Goal: Use online tool/utility: Utilize a website feature to perform a specific function

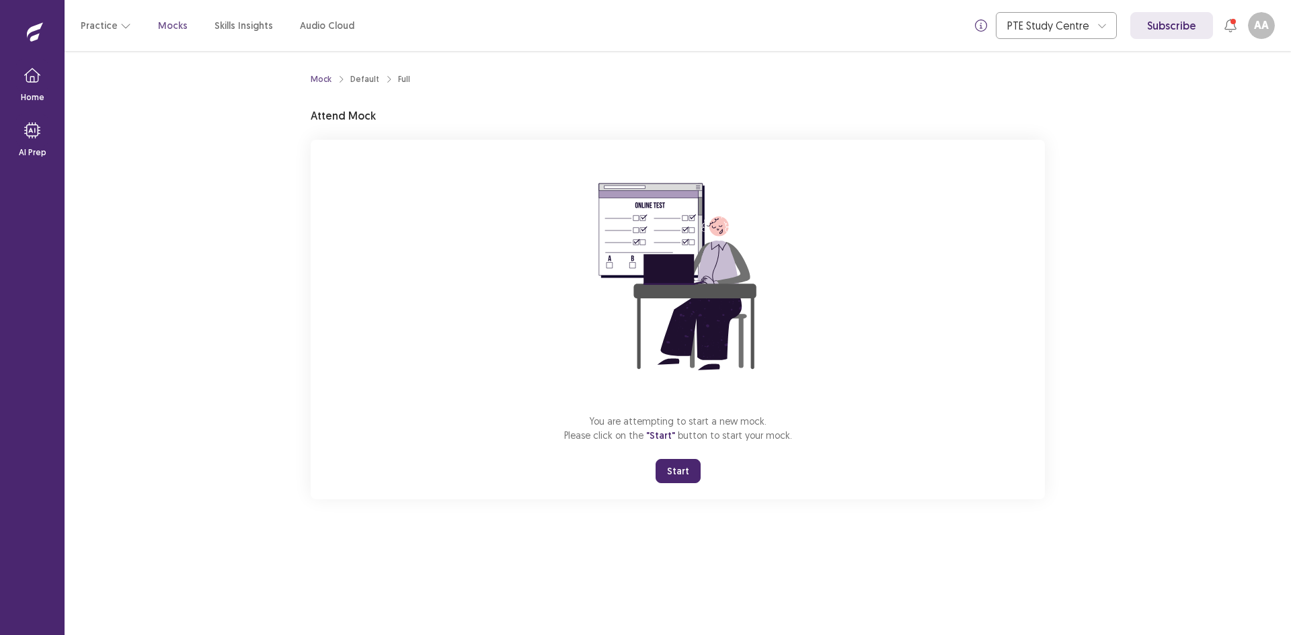
click at [670, 463] on button "Start" at bounding box center [678, 471] width 45 height 24
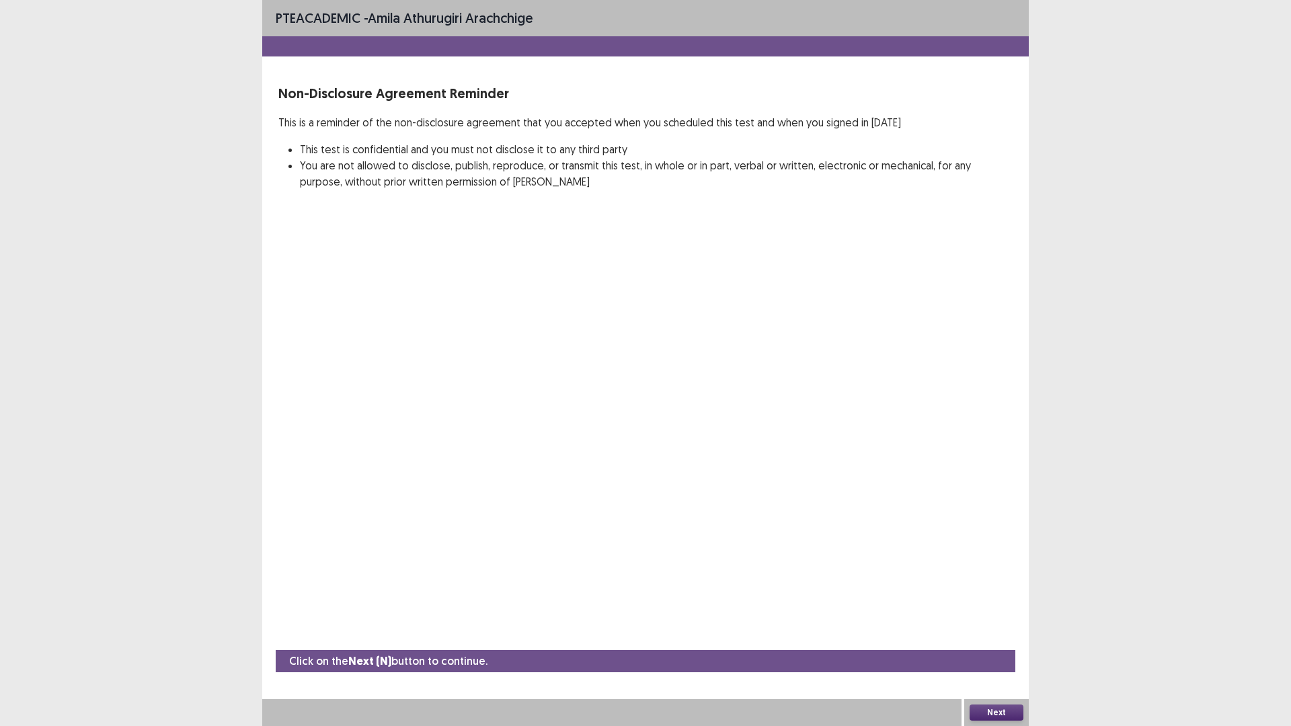
click at [982, 635] on button "Next" at bounding box center [997, 713] width 54 height 16
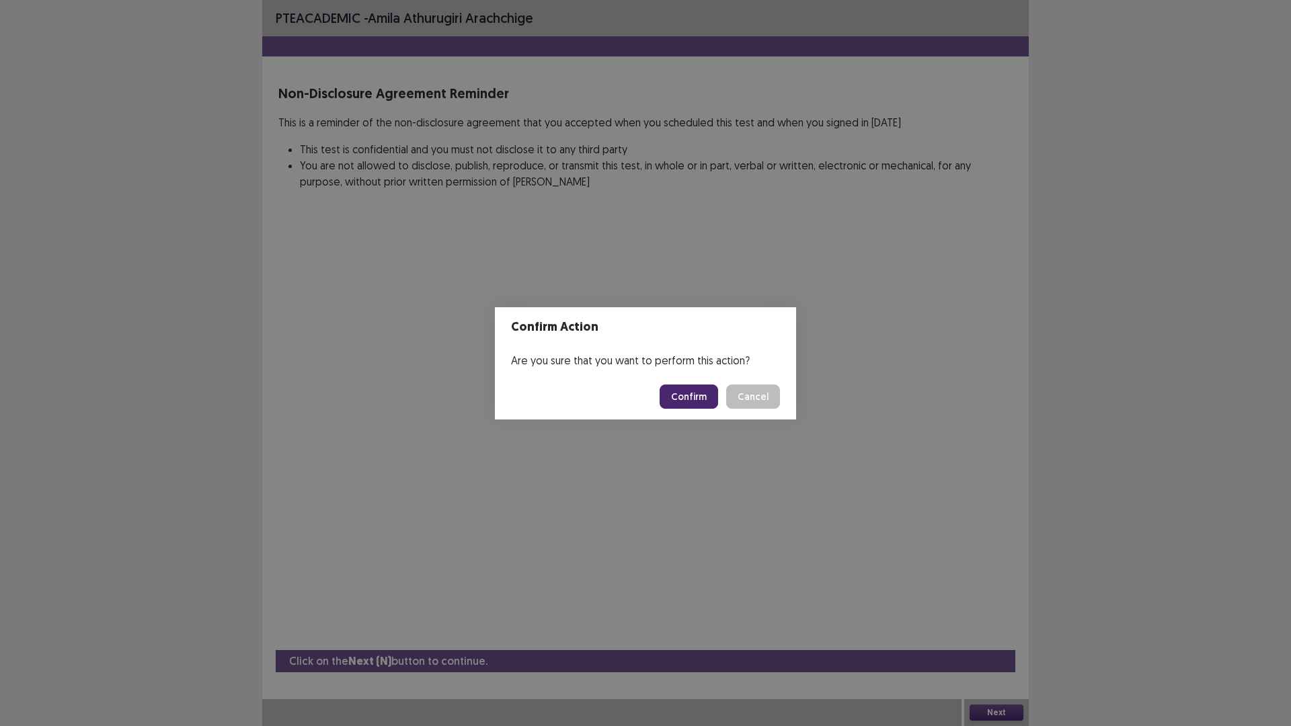
click at [682, 399] on button "Confirm" at bounding box center [689, 397] width 58 height 24
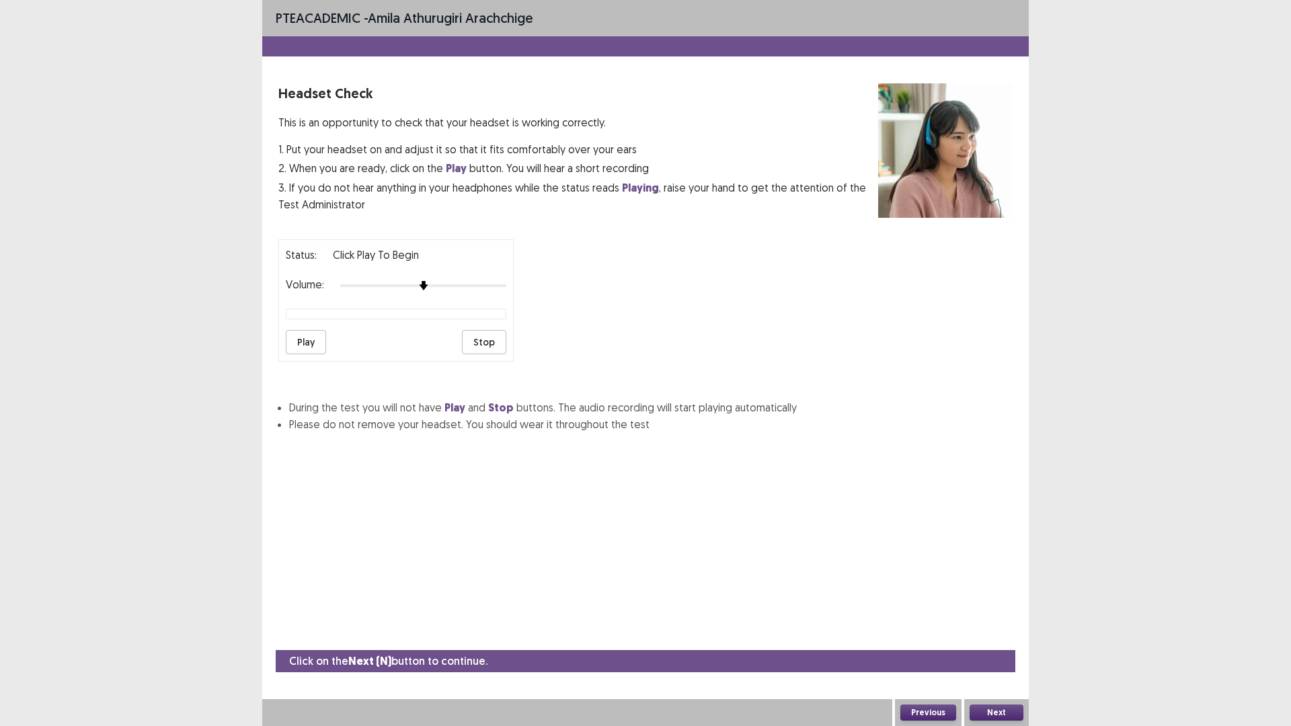
click at [1014, 635] on button "Next" at bounding box center [997, 713] width 54 height 16
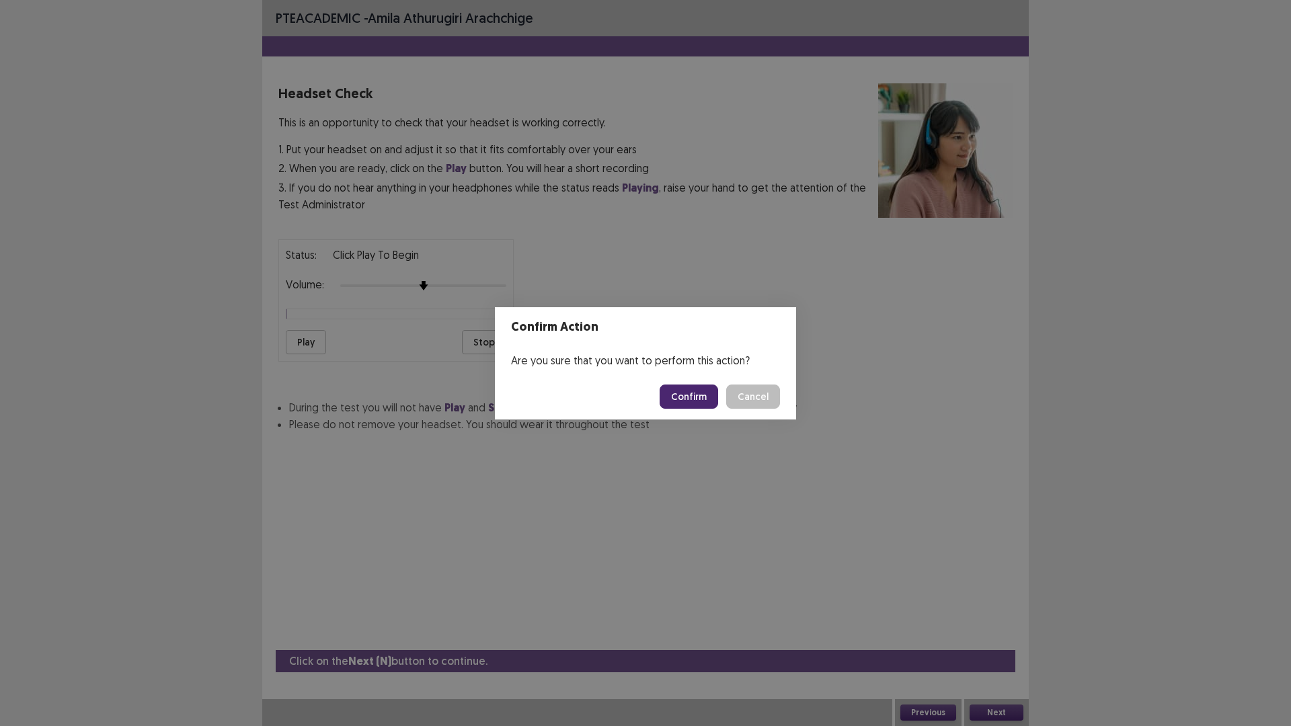
click at [792, 463] on div "Confirm Action Are you sure that you want to perform this action? Confirm Cancel" at bounding box center [645, 363] width 1291 height 726
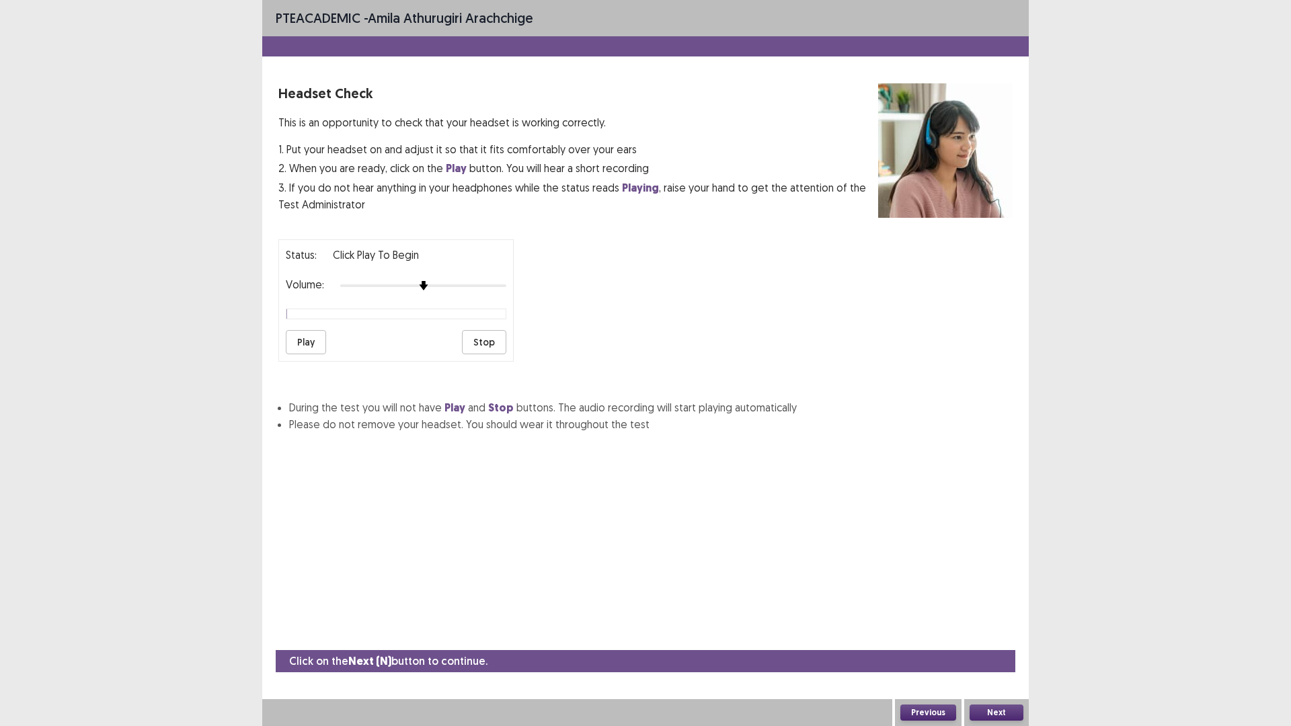
click at [305, 342] on button "Play" at bounding box center [306, 342] width 40 height 24
click at [455, 284] on img at bounding box center [456, 285] width 11 height 11
click at [1004, 635] on button "Next" at bounding box center [997, 713] width 54 height 16
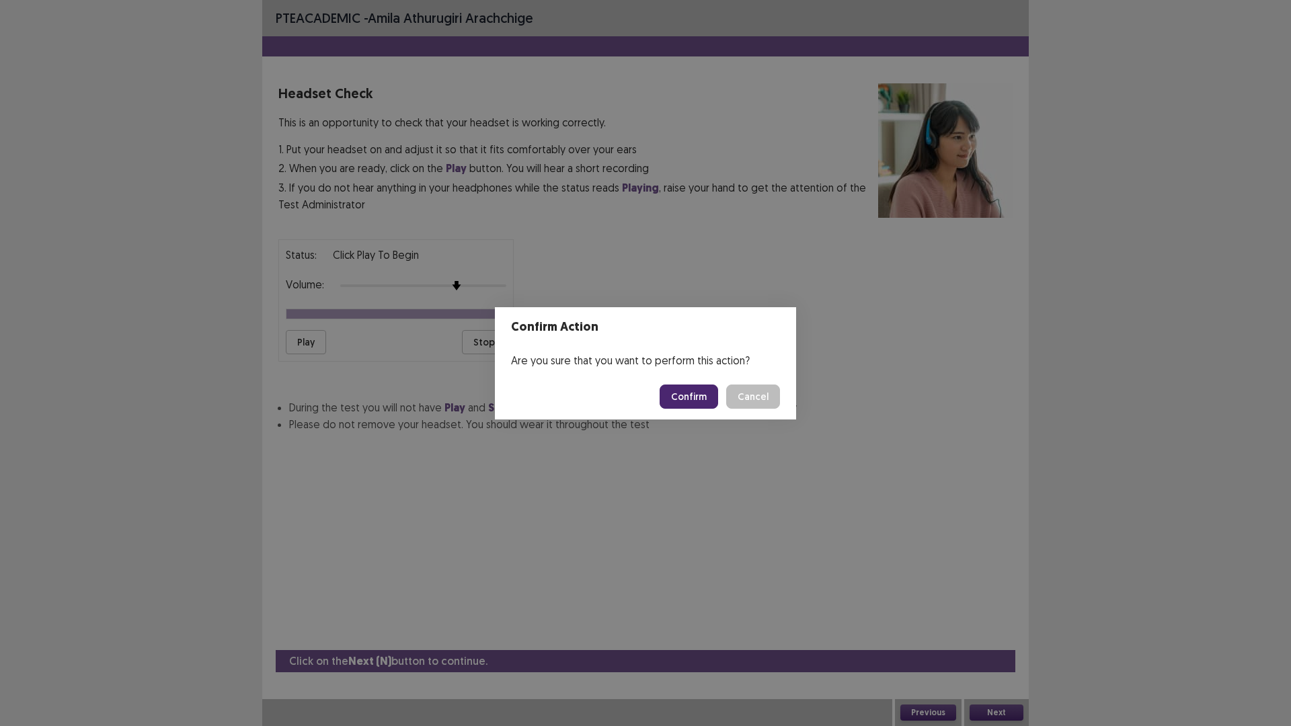
click at [689, 399] on button "Confirm" at bounding box center [689, 397] width 58 height 24
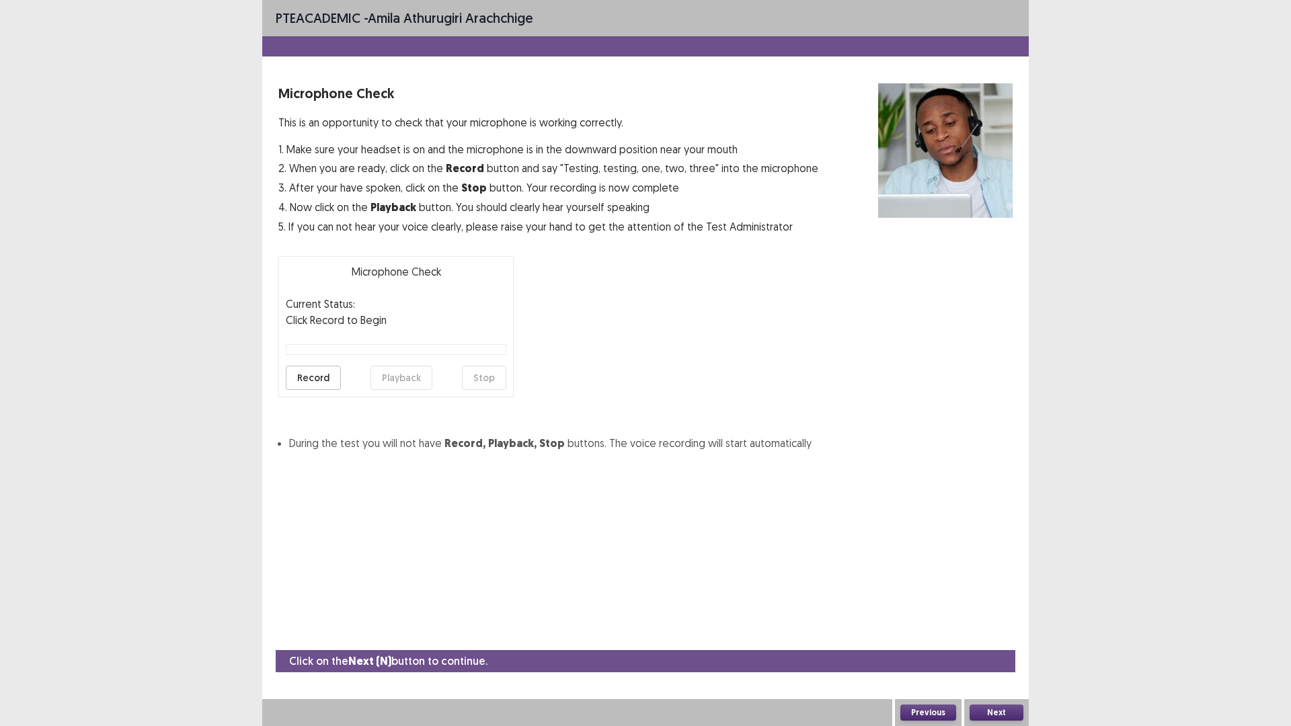
click at [317, 382] on button "Record" at bounding box center [313, 378] width 55 height 24
click at [497, 383] on button "Stop" at bounding box center [484, 378] width 44 height 24
click at [401, 386] on button "Playback" at bounding box center [401, 378] width 62 height 24
click at [414, 379] on button "Playback" at bounding box center [401, 378] width 62 height 24
click at [397, 379] on button "Playback" at bounding box center [401, 378] width 62 height 24
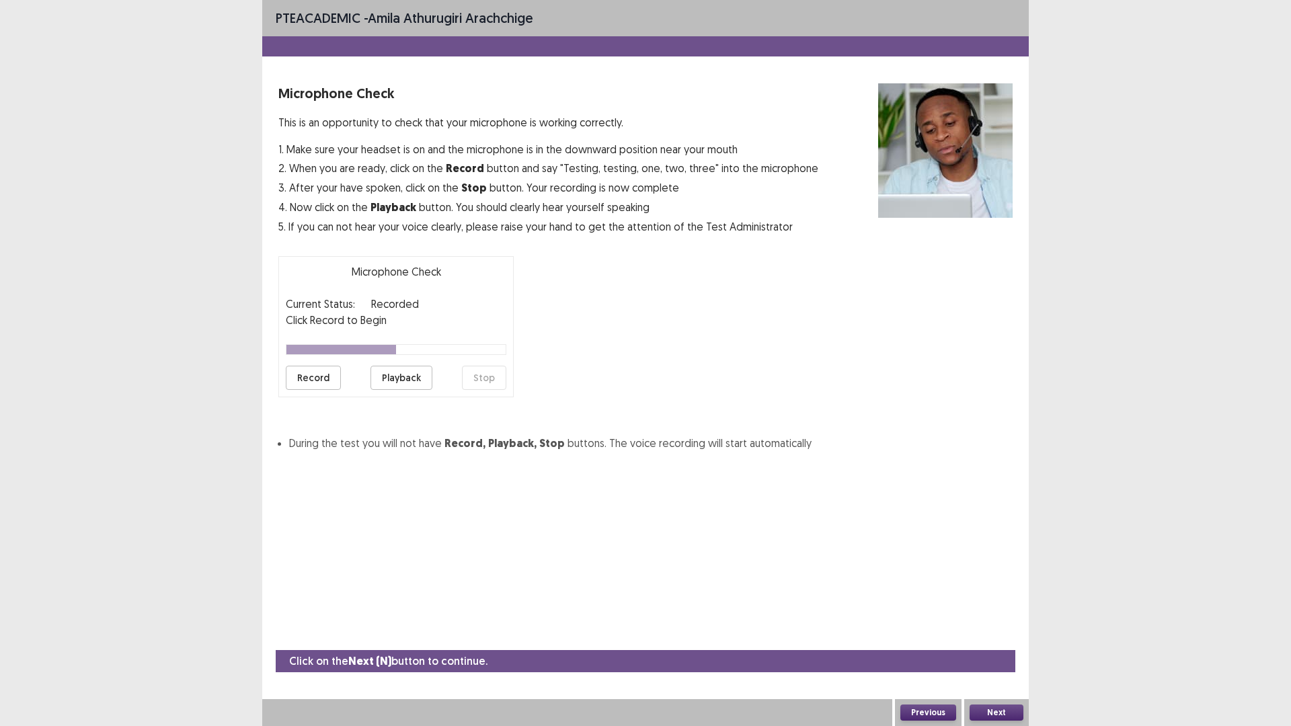
click at [313, 372] on button "Record" at bounding box center [313, 378] width 55 height 24
click at [488, 386] on button "Stop" at bounding box center [484, 378] width 44 height 24
click at [407, 381] on button "Playback" at bounding box center [401, 378] width 62 height 24
click at [397, 376] on button "Playback" at bounding box center [401, 378] width 62 height 24
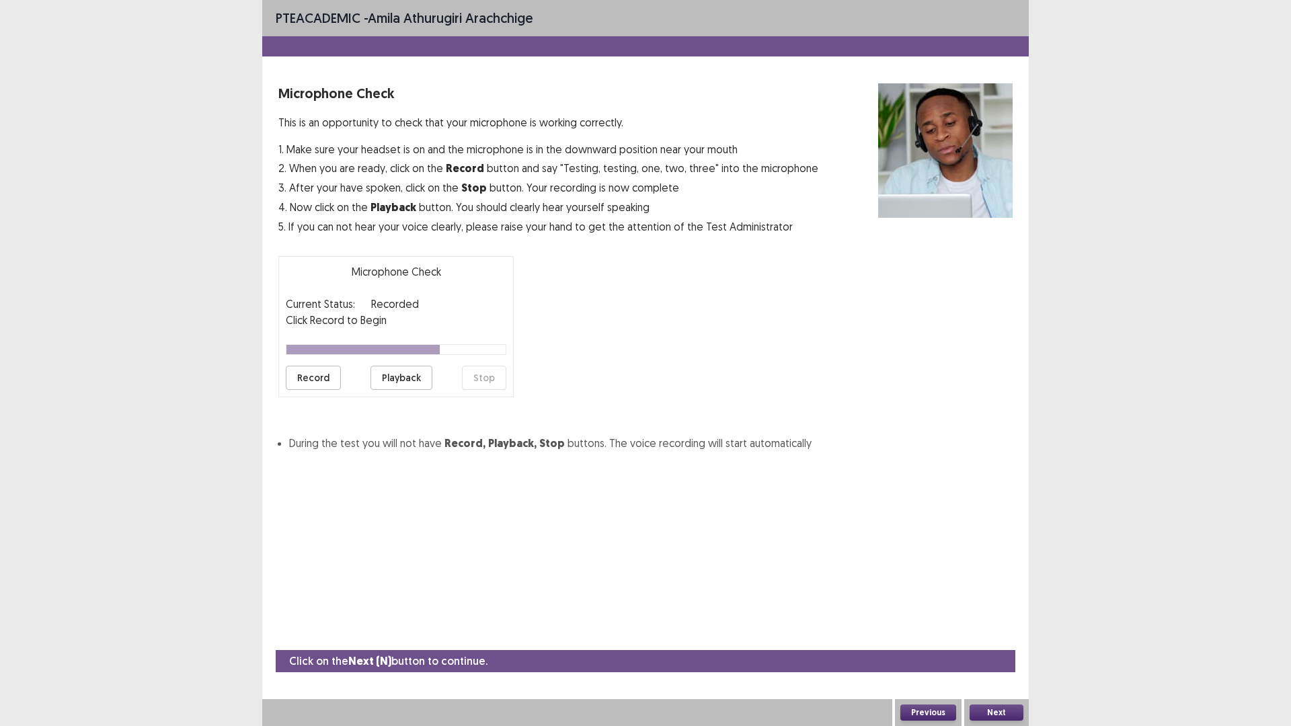
click at [397, 376] on button "Playback" at bounding box center [401, 378] width 62 height 24
click at [301, 378] on button "Record" at bounding box center [313, 378] width 55 height 24
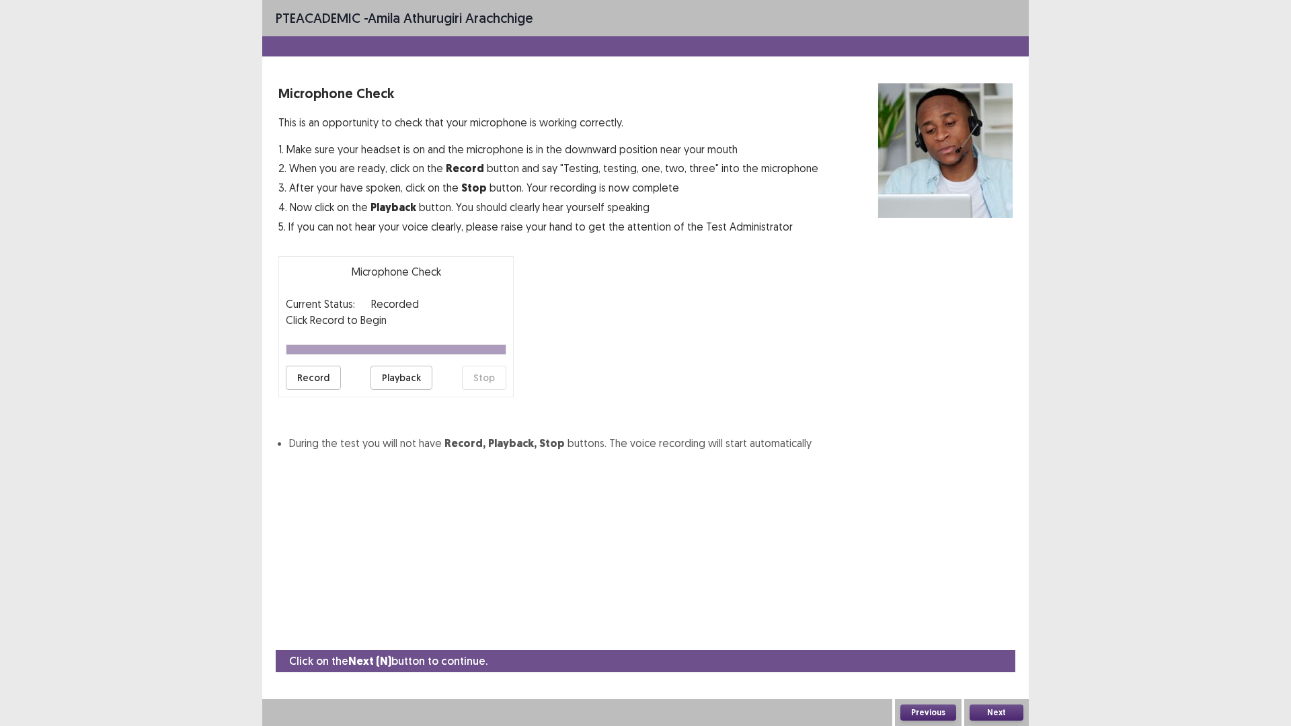
click at [421, 383] on button "Playback" at bounding box center [401, 378] width 62 height 24
click at [402, 386] on button "Playback" at bounding box center [401, 378] width 62 height 24
click at [932, 635] on button "Previous" at bounding box center [928, 713] width 56 height 16
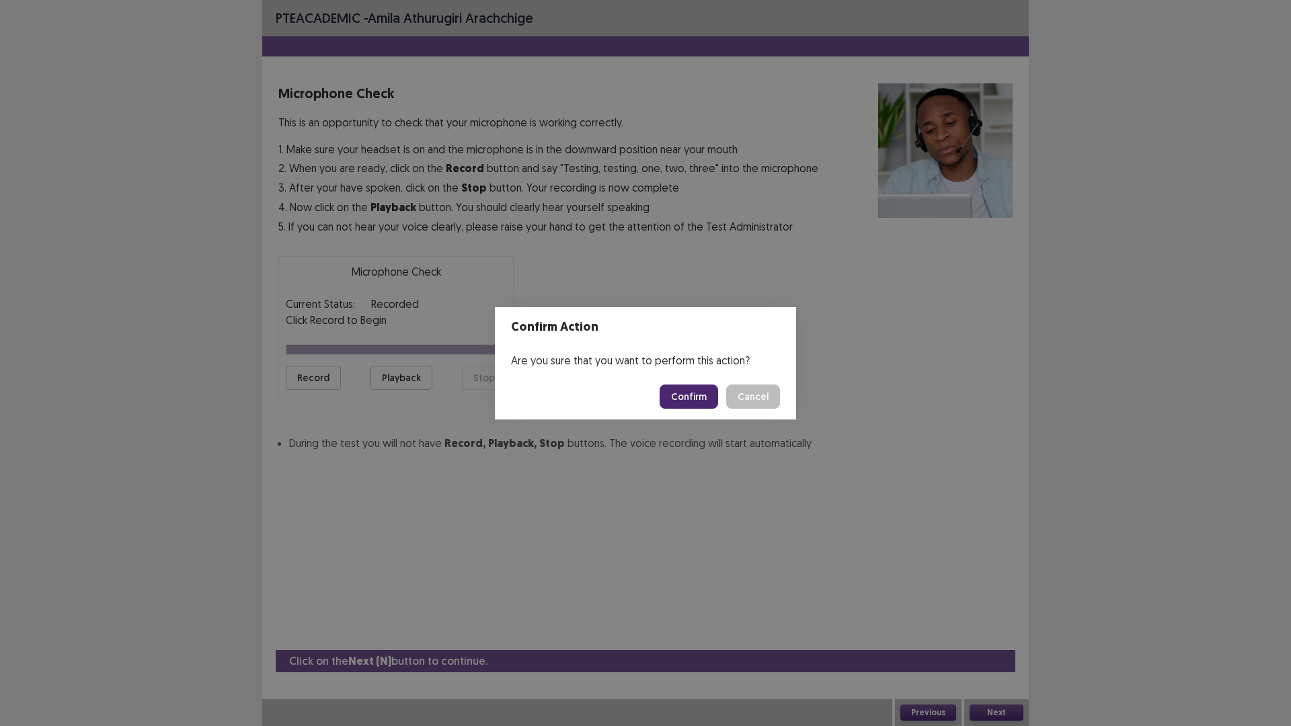
click at [683, 403] on button "Confirm" at bounding box center [689, 397] width 58 height 24
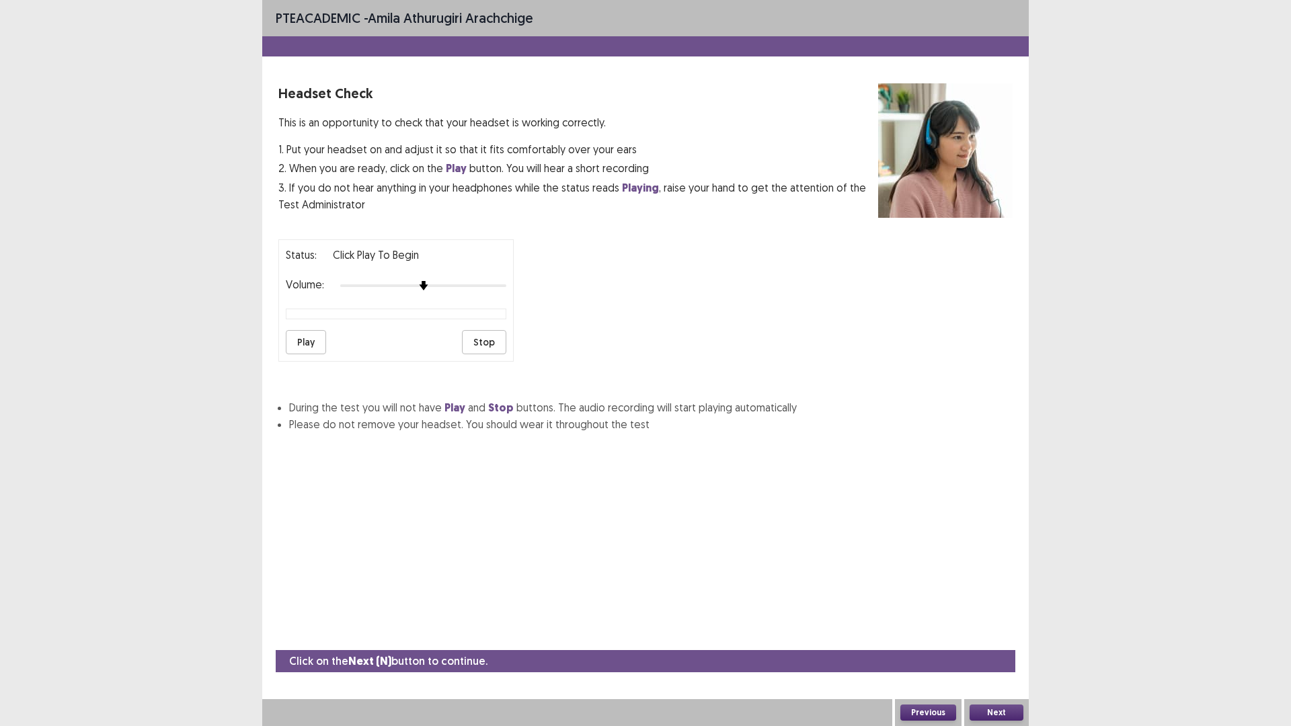
click at [303, 343] on button "Play" at bounding box center [306, 342] width 40 height 24
click at [1003, 635] on button "Next" at bounding box center [997, 713] width 54 height 16
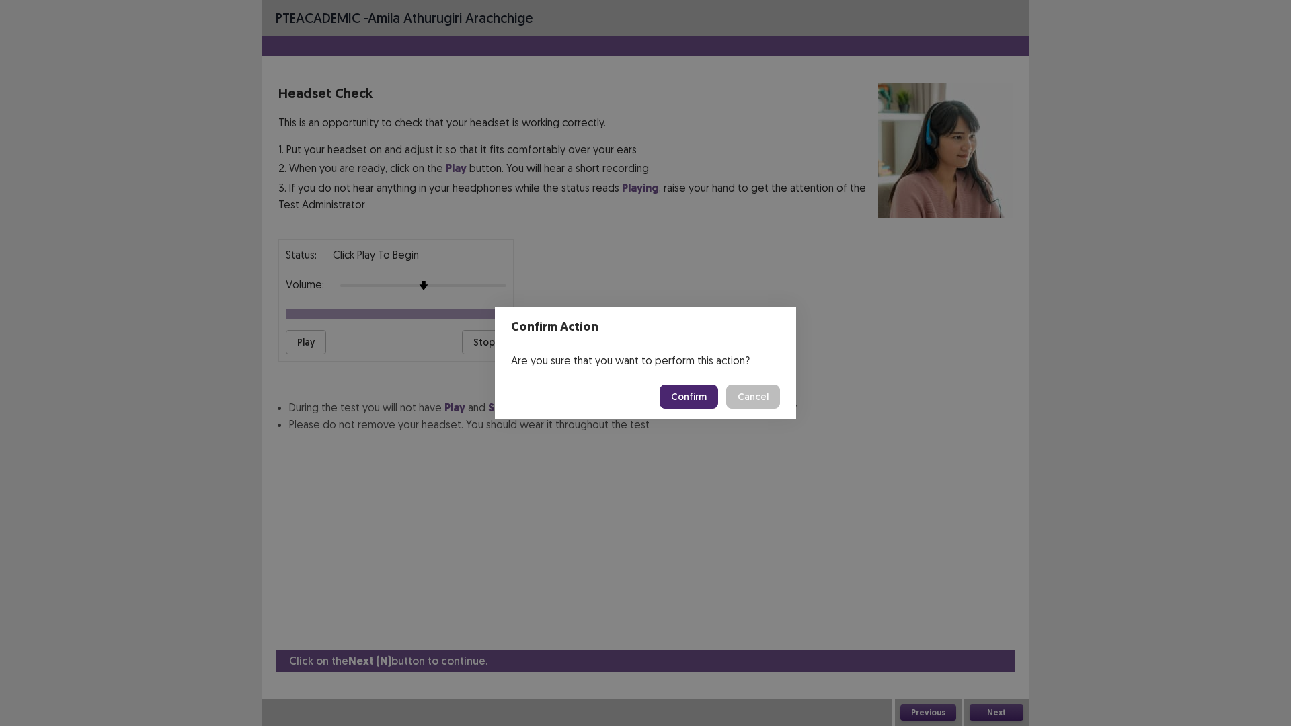
click at [682, 394] on button "Confirm" at bounding box center [689, 397] width 58 height 24
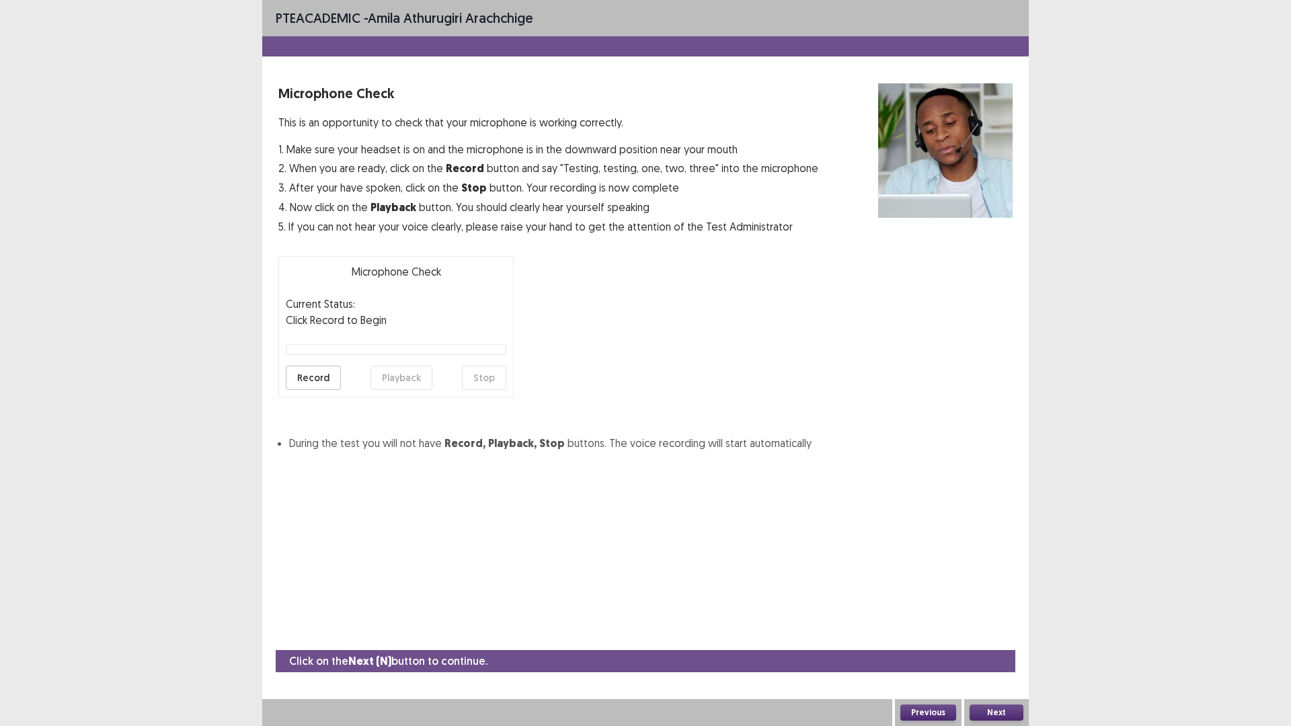
click at [317, 377] on button "Record" at bounding box center [313, 378] width 55 height 24
click at [481, 379] on button "Stop" at bounding box center [484, 378] width 44 height 24
click at [413, 384] on button "Playback" at bounding box center [401, 378] width 62 height 24
click at [409, 381] on button "Playback" at bounding box center [401, 378] width 62 height 24
click at [322, 384] on button "Record" at bounding box center [313, 378] width 55 height 24
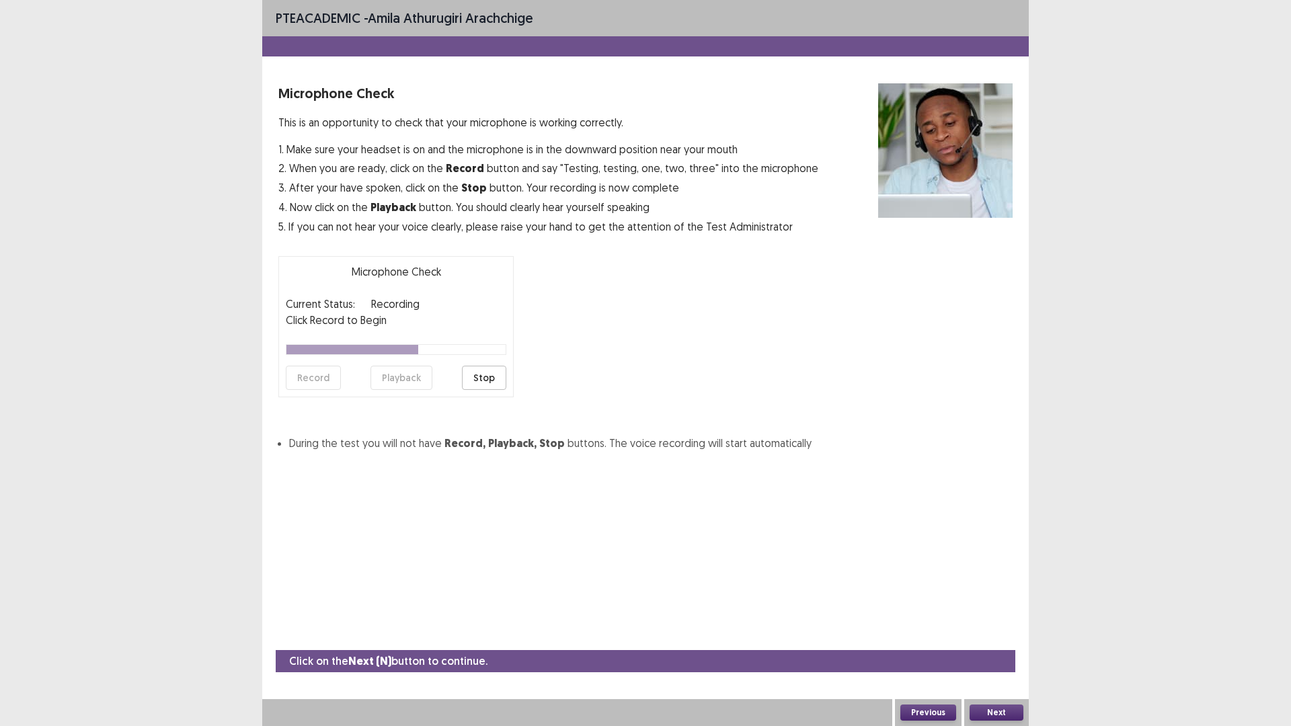
click at [479, 381] on button "Stop" at bounding box center [484, 378] width 44 height 24
click at [399, 372] on button "Playback" at bounding box center [401, 378] width 62 height 24
click at [390, 381] on button "Playback" at bounding box center [401, 378] width 62 height 24
drag, startPoint x: 399, startPoint y: 344, endPoint x: 333, endPoint y: 351, distance: 66.9
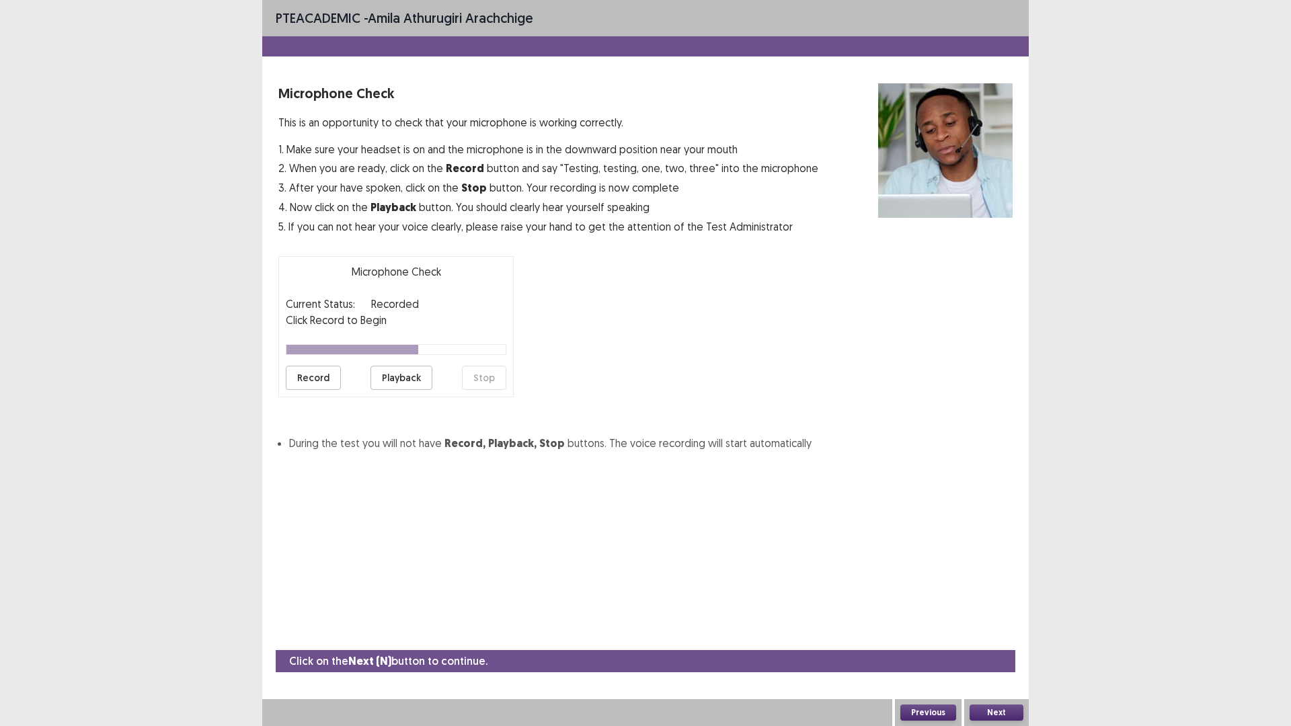
click at [333, 351] on div at bounding box center [396, 349] width 221 height 11
click at [325, 384] on button "Record" at bounding box center [313, 378] width 55 height 24
click at [409, 383] on button "Playback" at bounding box center [401, 378] width 62 height 24
click at [405, 377] on button "Playback" at bounding box center [401, 378] width 62 height 24
click at [329, 383] on button "Record" at bounding box center [313, 378] width 55 height 24
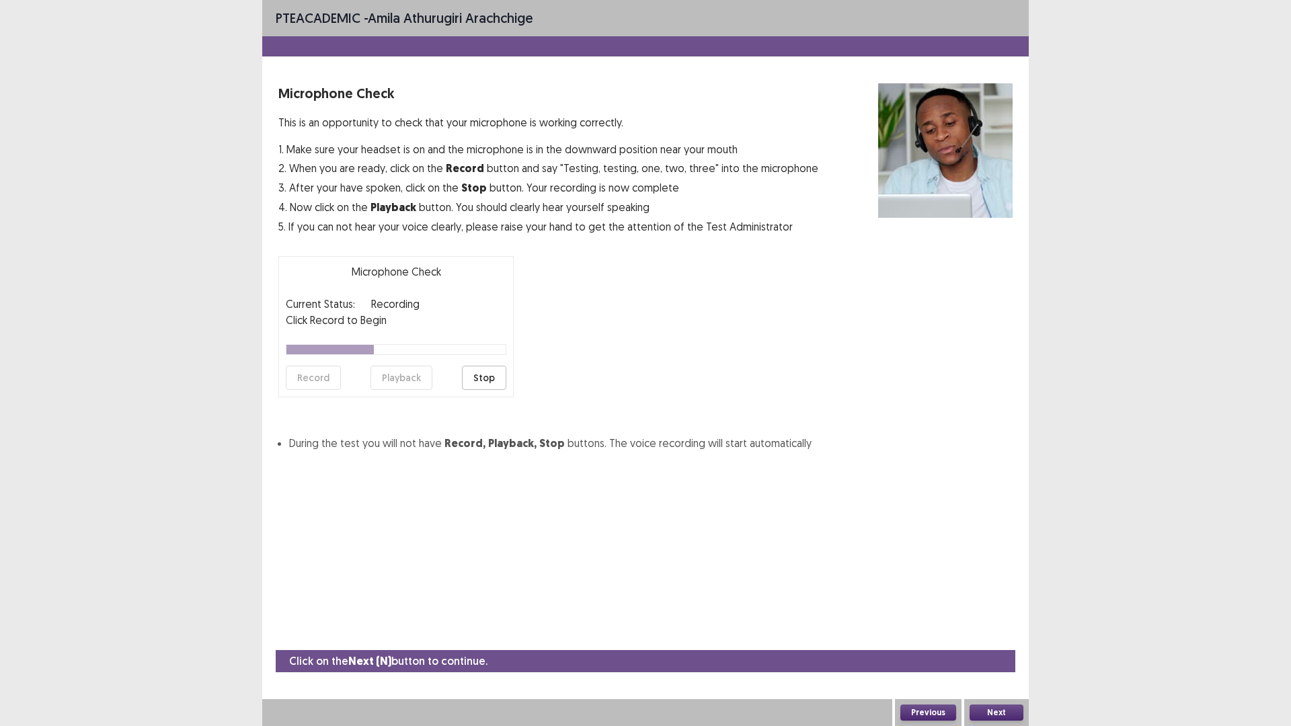
click at [483, 381] on button "Stop" at bounding box center [484, 378] width 44 height 24
click at [400, 380] on button "Playback" at bounding box center [401, 378] width 62 height 24
click at [402, 379] on button "Playback" at bounding box center [401, 378] width 62 height 24
click at [318, 378] on button "Record" at bounding box center [313, 378] width 55 height 24
click at [487, 382] on button "Stop" at bounding box center [484, 378] width 44 height 24
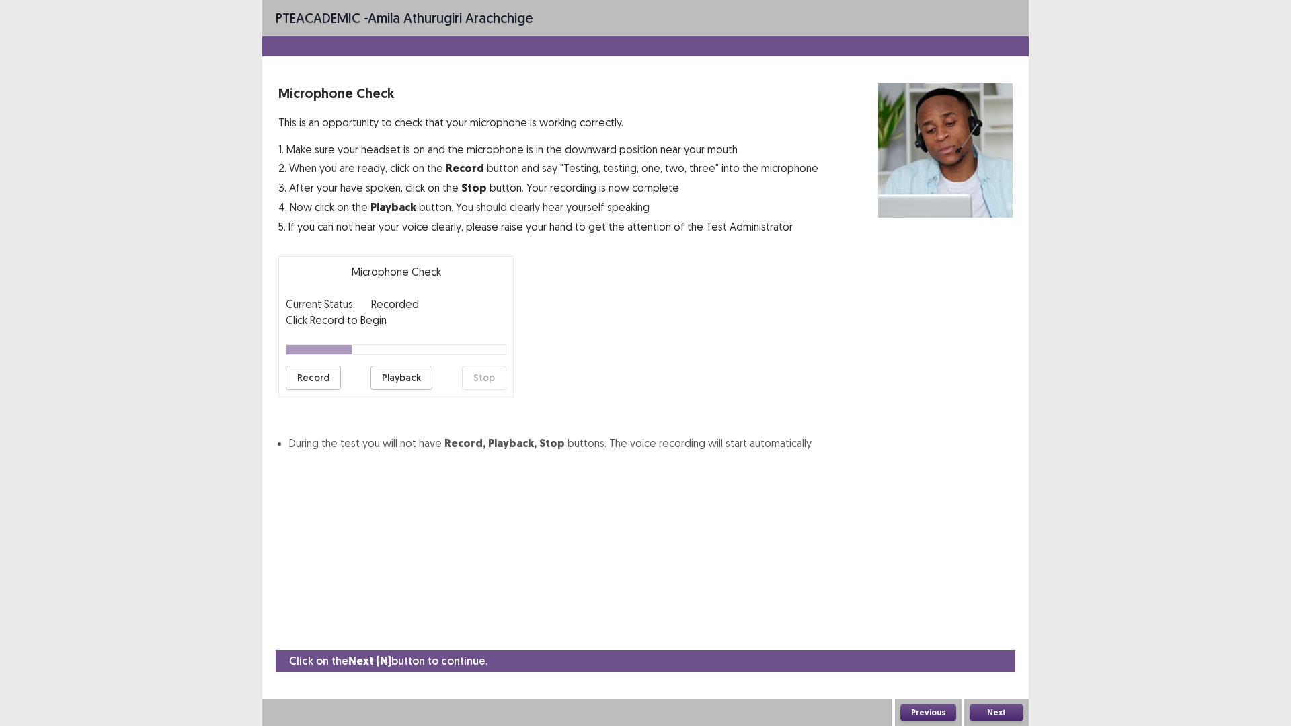
click at [405, 377] on button "Playback" at bounding box center [401, 378] width 62 height 24
click at [406, 383] on button "Playback" at bounding box center [401, 378] width 62 height 24
click at [401, 386] on button "Playback" at bounding box center [401, 378] width 62 height 24
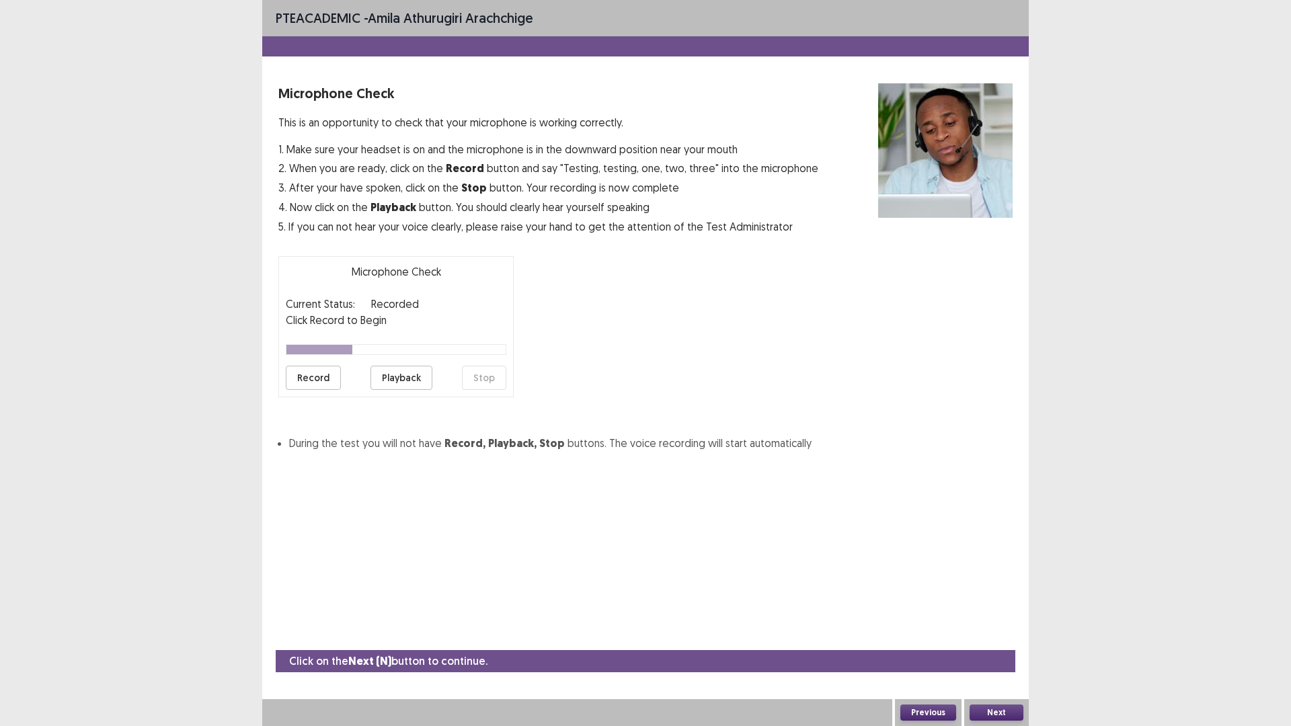
click at [401, 386] on button "Playback" at bounding box center [401, 378] width 62 height 24
click at [404, 383] on button "Playback" at bounding box center [401, 378] width 62 height 24
click at [308, 379] on button "Record" at bounding box center [313, 378] width 55 height 24
click at [490, 388] on button "Stop" at bounding box center [484, 378] width 44 height 24
